Goal: Information Seeking & Learning: Learn about a topic

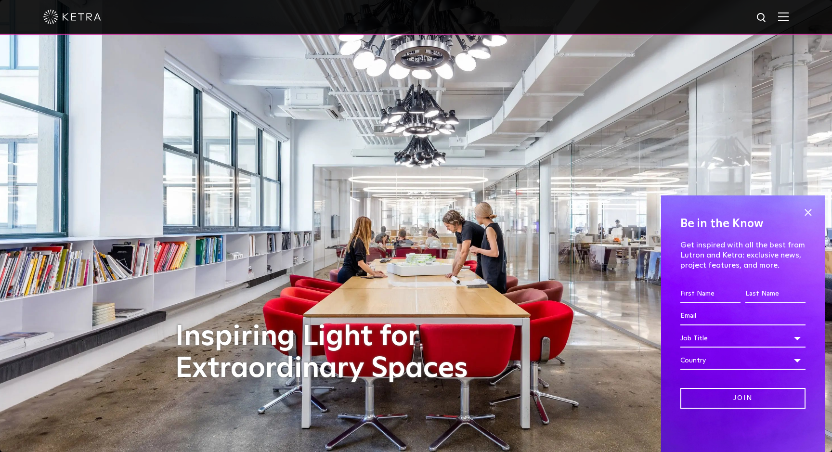
click at [786, 21] on img at bounding box center [784, 16] width 11 height 9
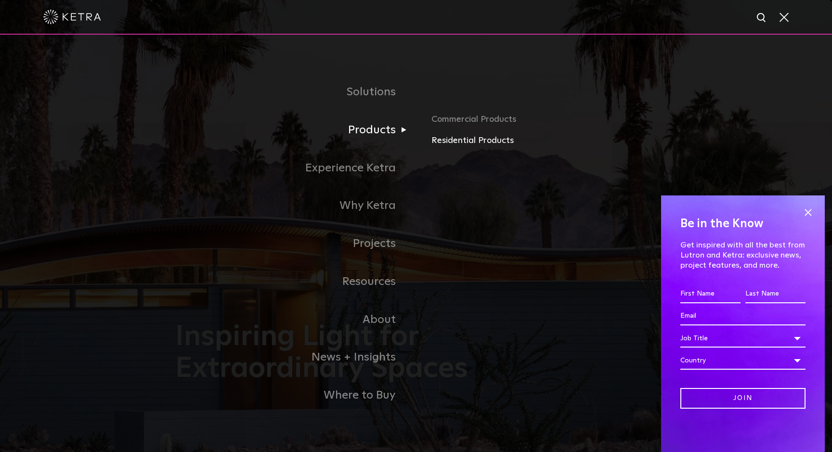
click at [441, 139] on link "Residential Products" at bounding box center [544, 141] width 225 height 14
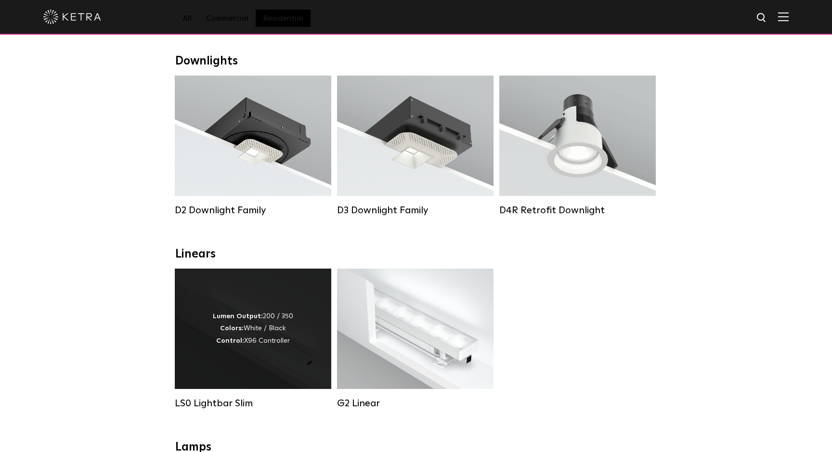
scroll to position [121, 0]
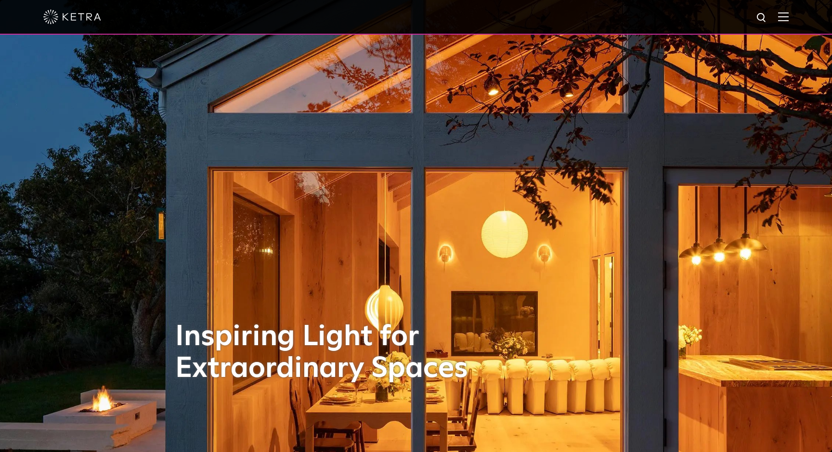
click at [778, 23] on div at bounding box center [416, 17] width 746 height 34
click at [785, 19] on img at bounding box center [784, 16] width 11 height 9
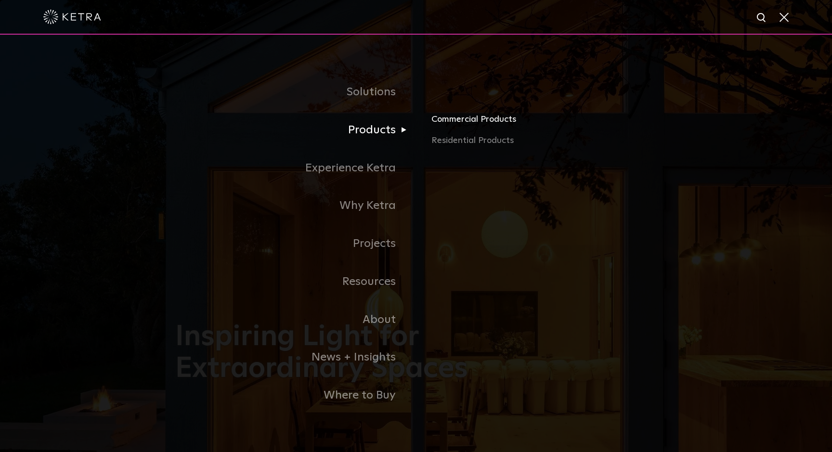
click at [459, 121] on link "Commercial Products" at bounding box center [544, 123] width 225 height 21
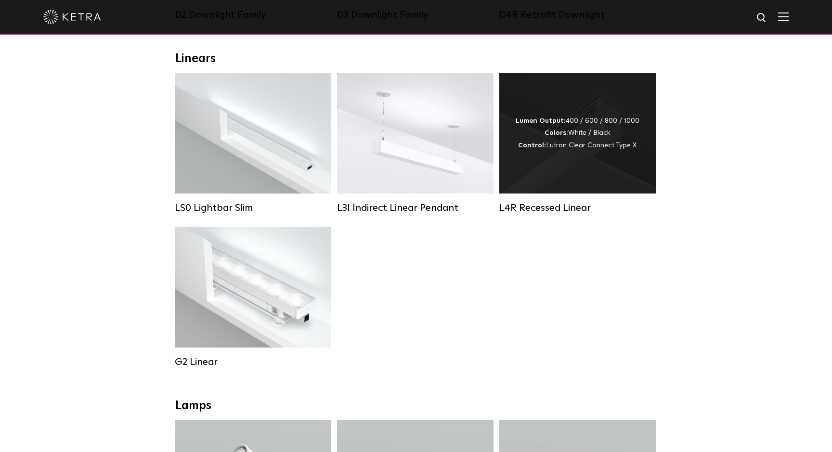
scroll to position [329, 0]
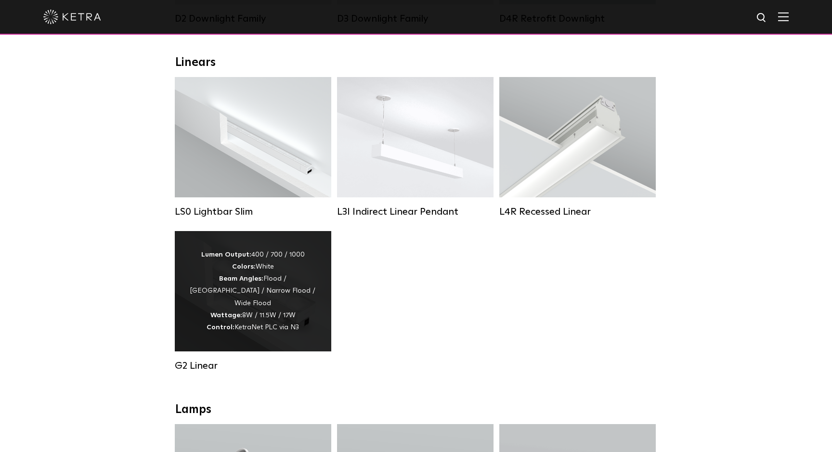
click at [267, 289] on div "Lumen Output: 400 / 700 / 1000 Colors: White Beam Angles: Flood / Graze / Narro…" at bounding box center [253, 291] width 128 height 85
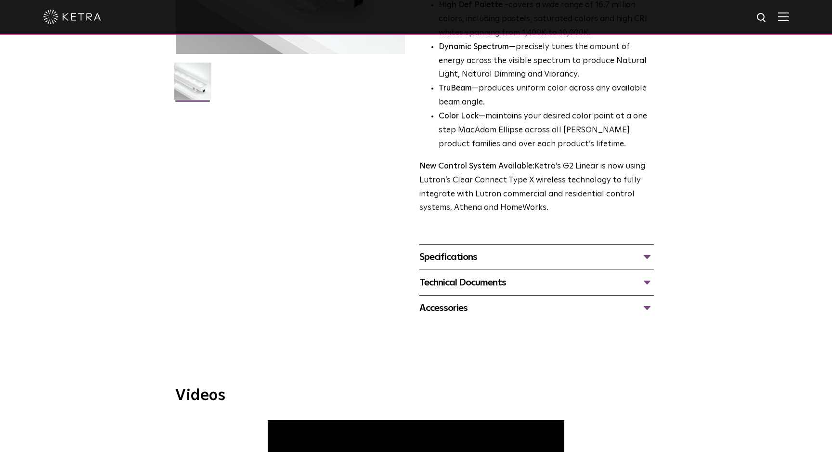
scroll to position [257, 0]
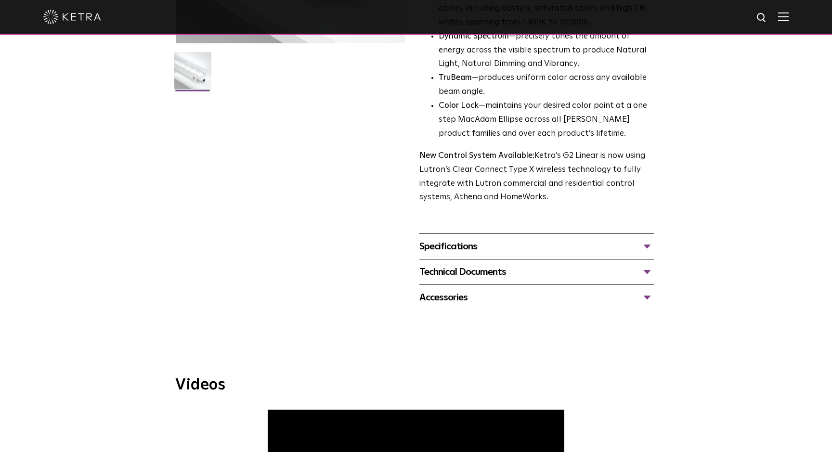
click at [481, 241] on div "Specifications" at bounding box center [537, 246] width 235 height 15
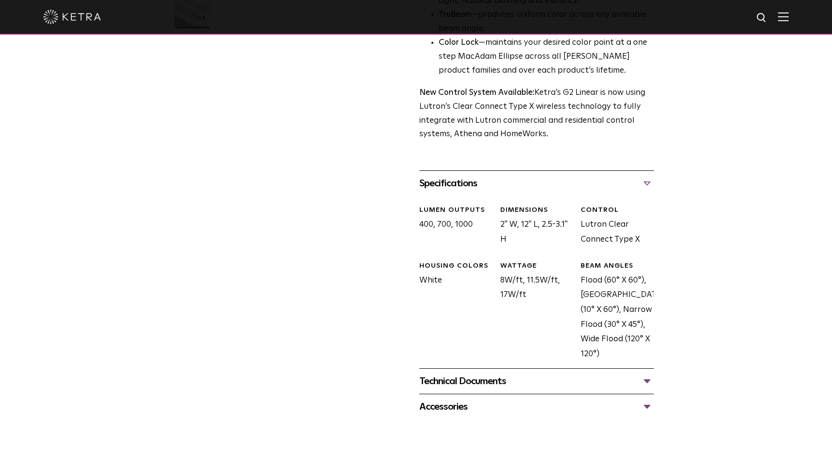
scroll to position [318, 0]
drag, startPoint x: 499, startPoint y: 217, endPoint x: 507, endPoint y: 217, distance: 7.7
click at [507, 217] on div "DIMENSIONS 2" W, 12" L, 2.5-3.1" H" at bounding box center [533, 228] width 80 height 41
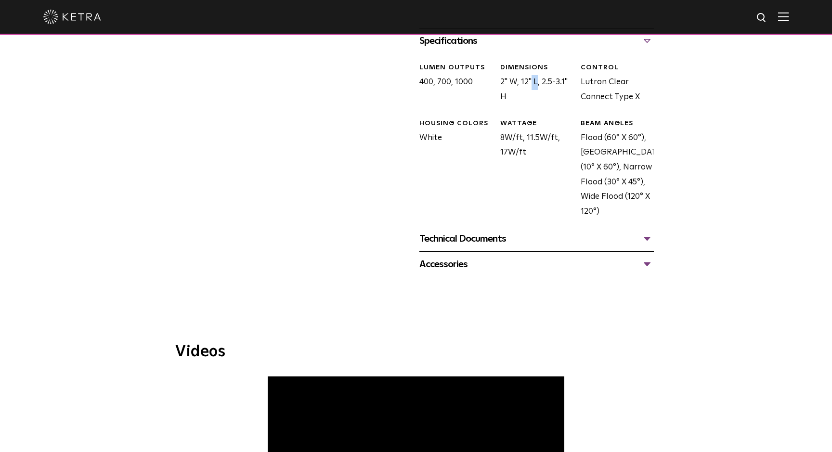
scroll to position [467, 0]
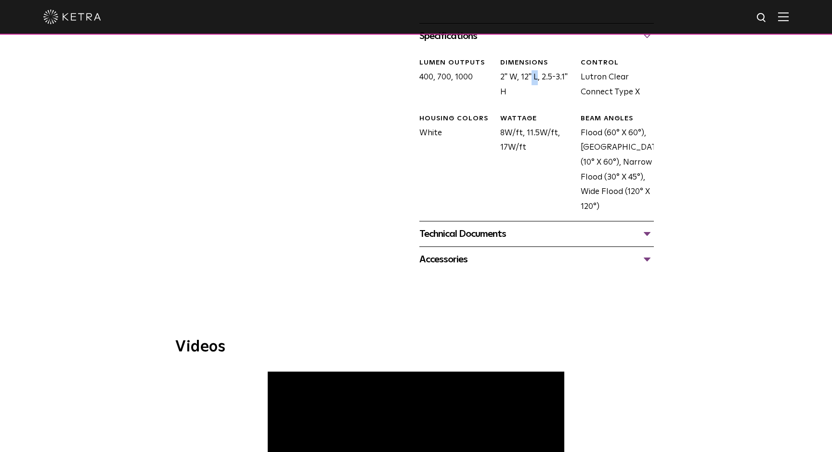
click at [585, 229] on div "Technical Documents" at bounding box center [537, 233] width 235 height 15
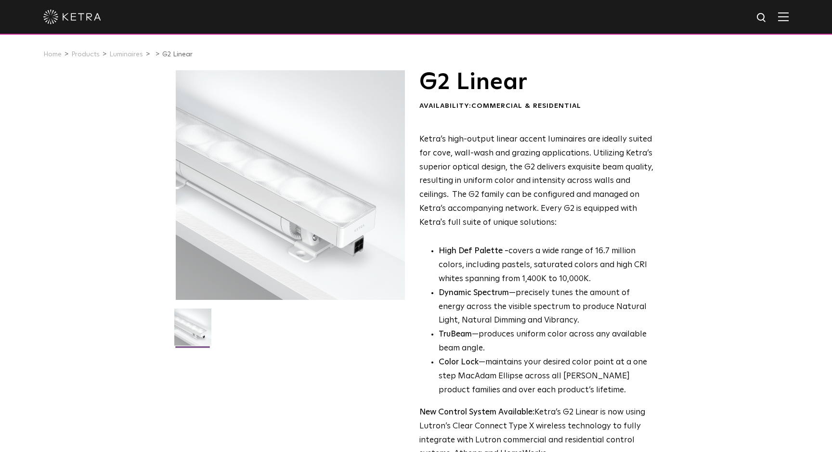
scroll to position [0, 0]
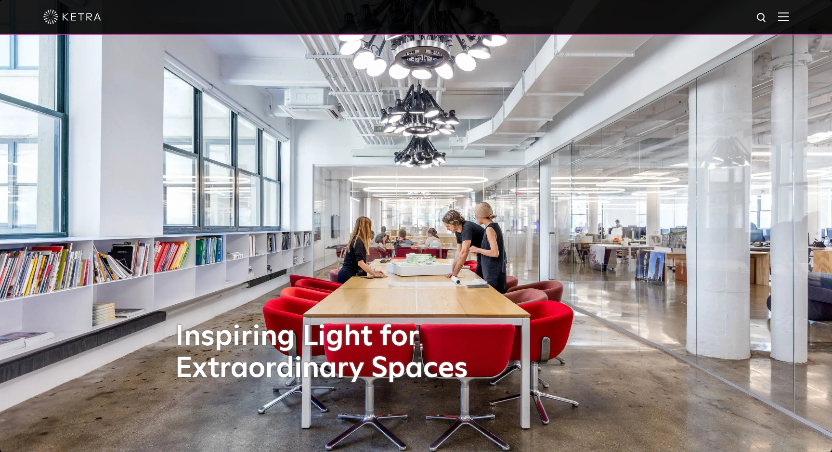
click at [786, 17] on img at bounding box center [784, 16] width 11 height 9
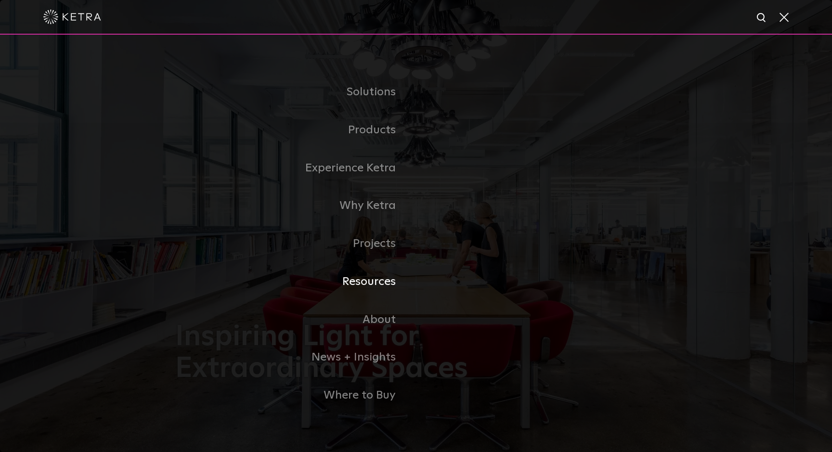
click at [380, 288] on link "Resources" at bounding box center [295, 282] width 241 height 38
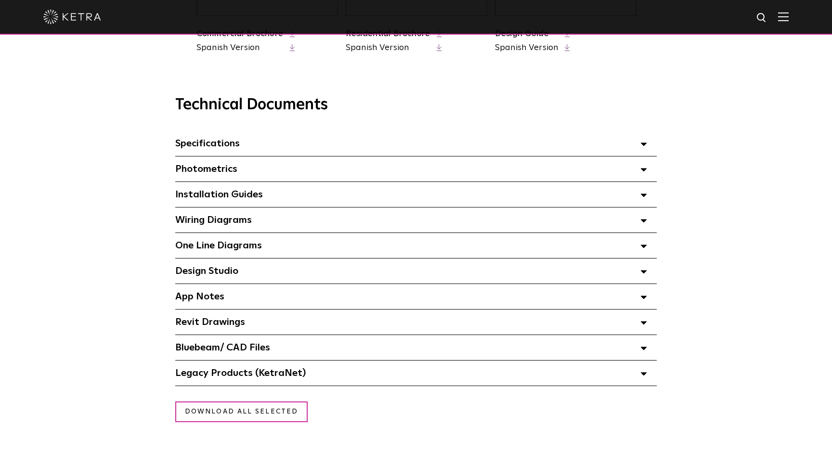
scroll to position [631, 0]
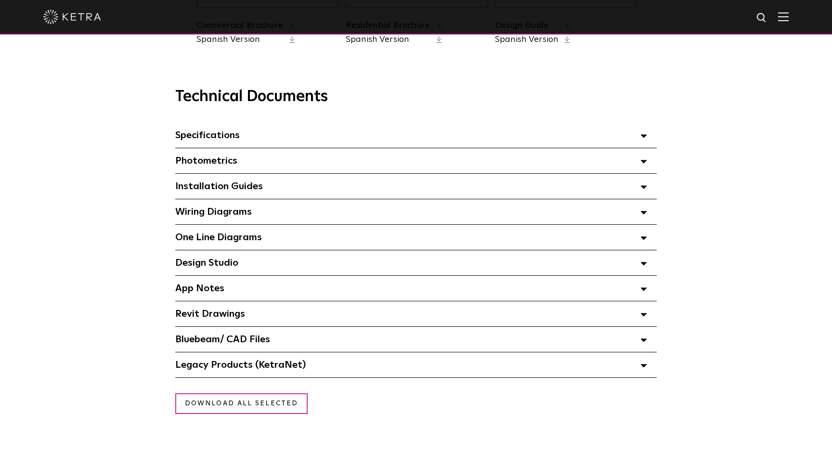
click at [379, 166] on div "Photometrics Select checkboxes to use the bulk download option below" at bounding box center [416, 160] width 482 height 25
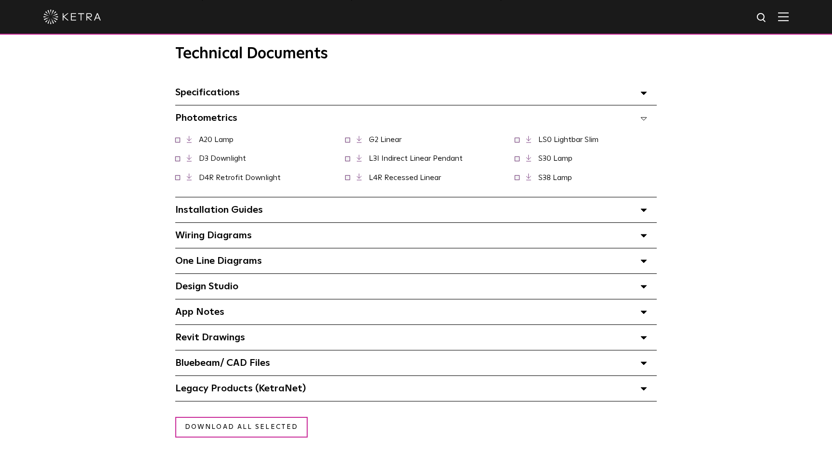
scroll to position [701, 0]
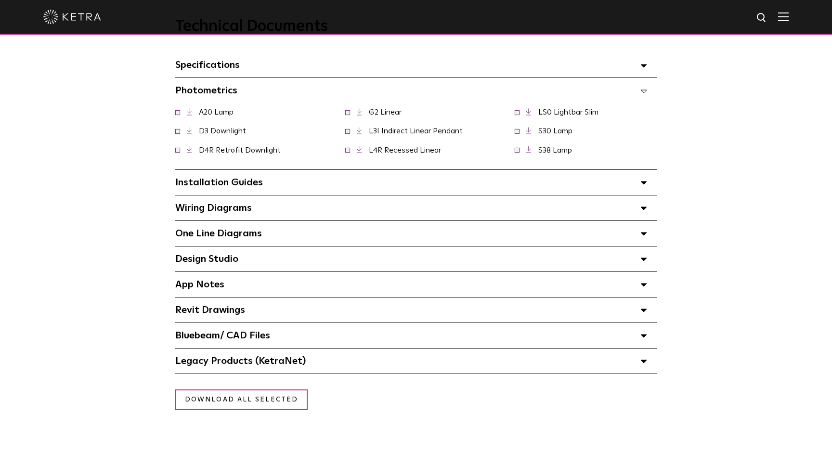
click at [358, 173] on div "Installation Guides Select checkboxes to use the bulk download option below" at bounding box center [416, 182] width 482 height 25
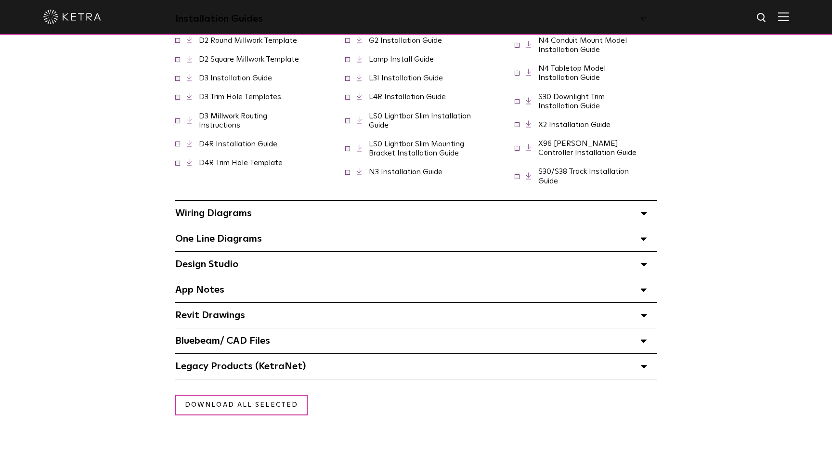
scroll to position [866, 0]
click at [308, 216] on div "Wiring Diagrams Select checkboxes to use the bulk download option below" at bounding box center [416, 212] width 482 height 25
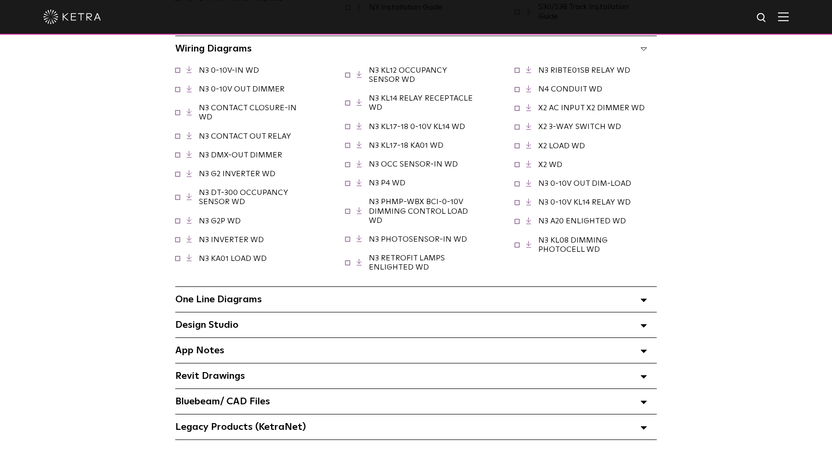
scroll to position [1044, 0]
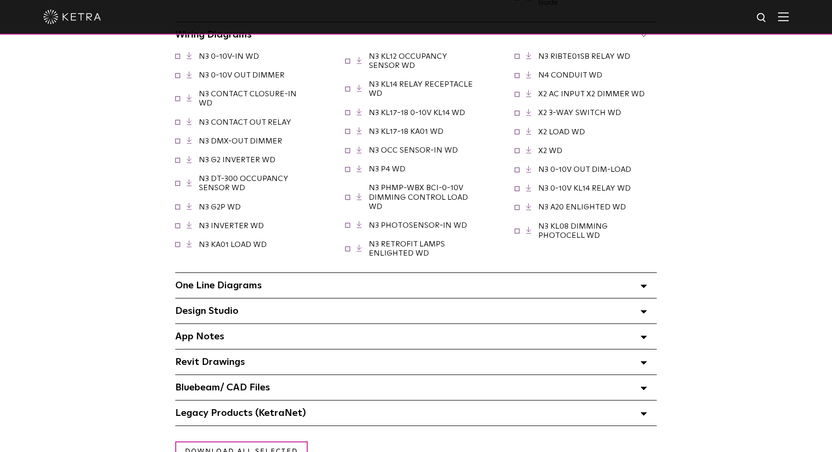
click at [272, 283] on div "One Line Diagrams Select checkboxes to use the bulk download option below" at bounding box center [416, 285] width 482 height 25
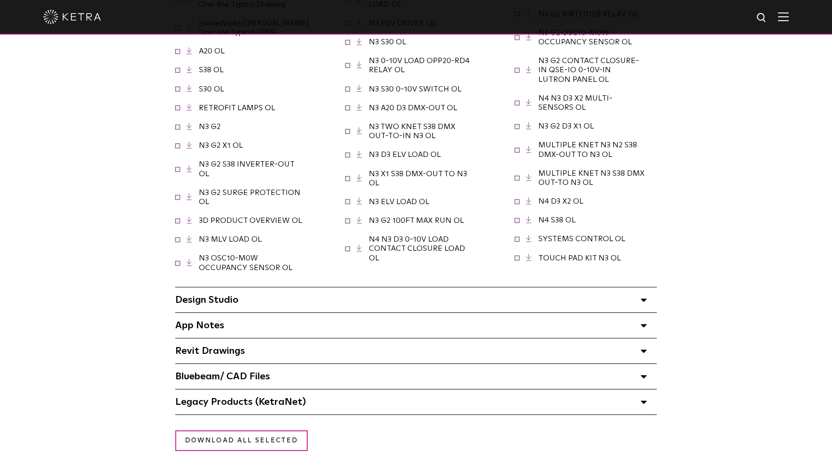
scroll to position [1387, 0]
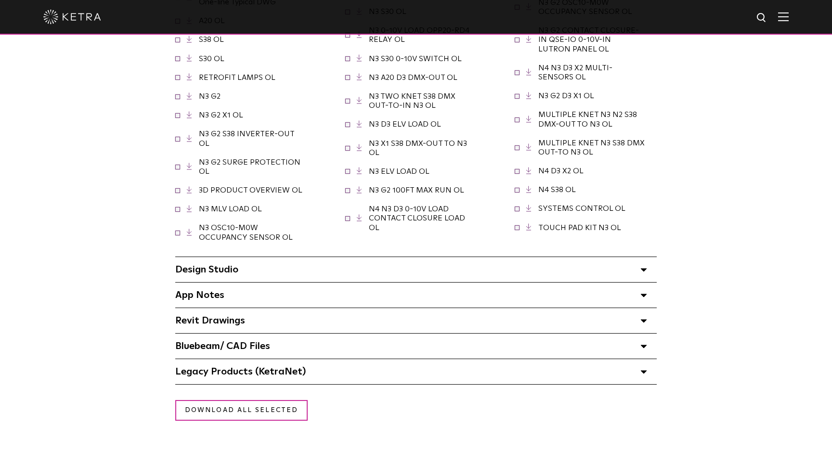
click at [249, 257] on div "Design Studio Select checkboxes to use the bulk download option below" at bounding box center [416, 269] width 482 height 25
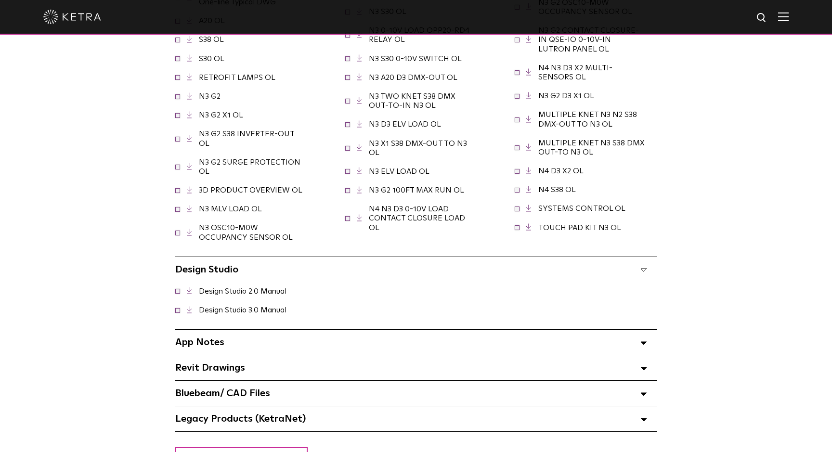
click at [287, 306] on link "Design Studio 3.0 Manual" at bounding box center [243, 310] width 88 height 8
click at [219, 338] on span "App Notes Select checkboxes to use the bulk download option below" at bounding box center [199, 343] width 49 height 10
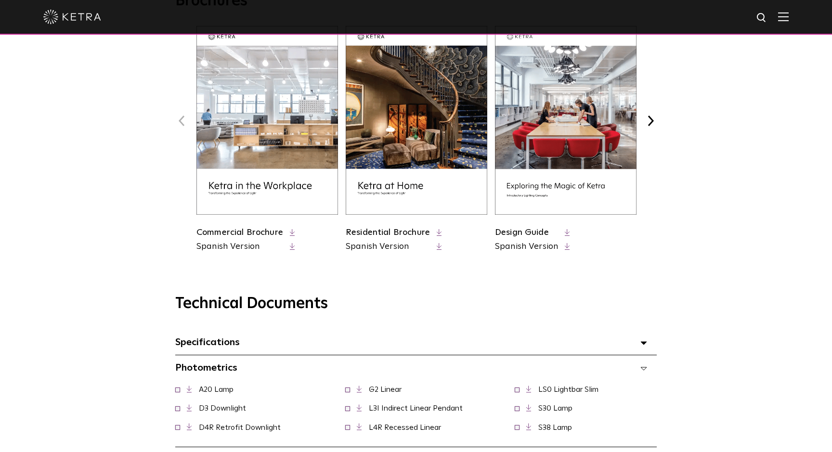
scroll to position [406, 0]
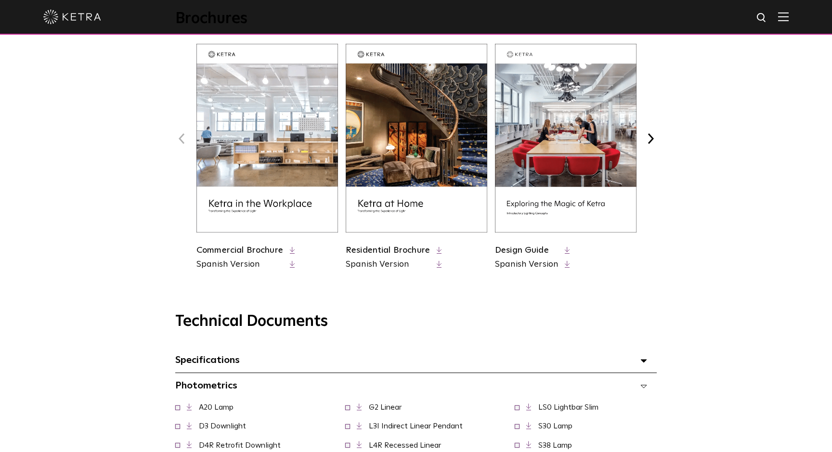
click at [264, 151] on img at bounding box center [268, 138] width 142 height 189
